Goal: Information Seeking & Learning: Learn about a topic

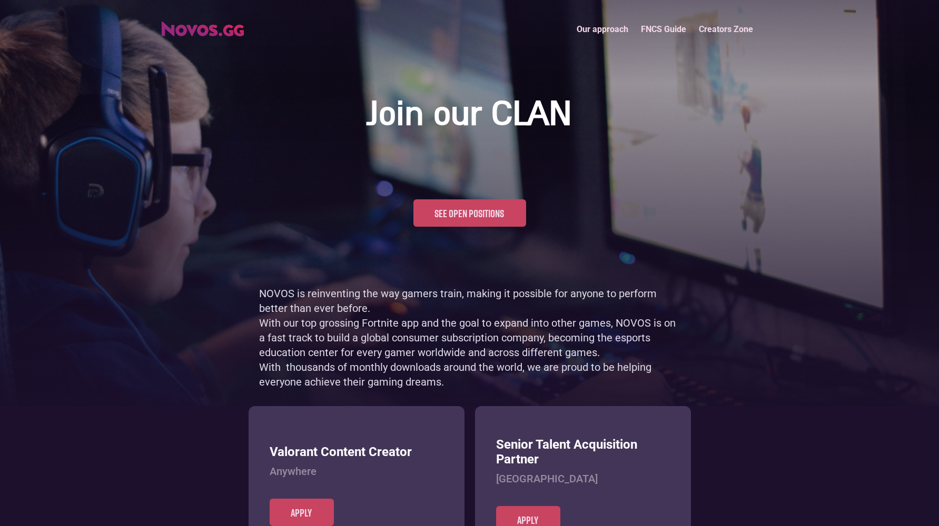
scroll to position [512, 0]
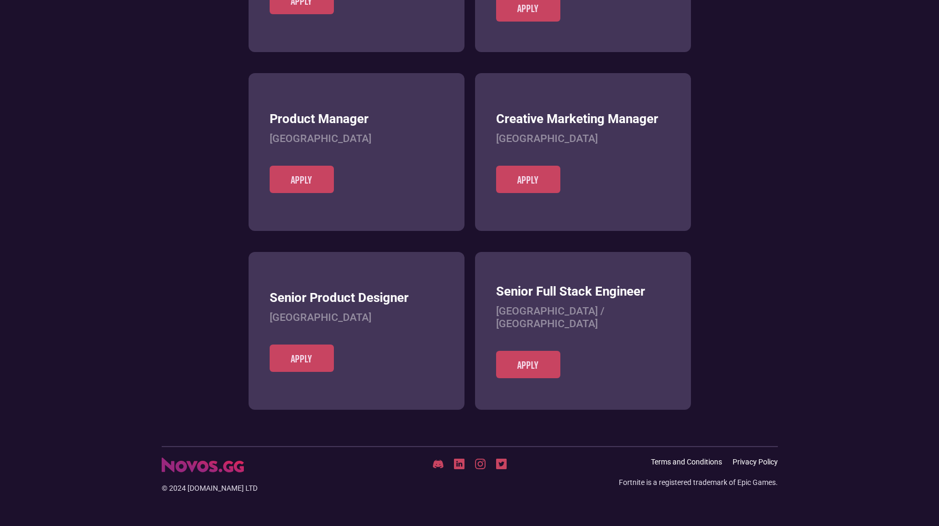
scroll to position [406, 0]
